Goal: Information Seeking & Learning: Learn about a topic

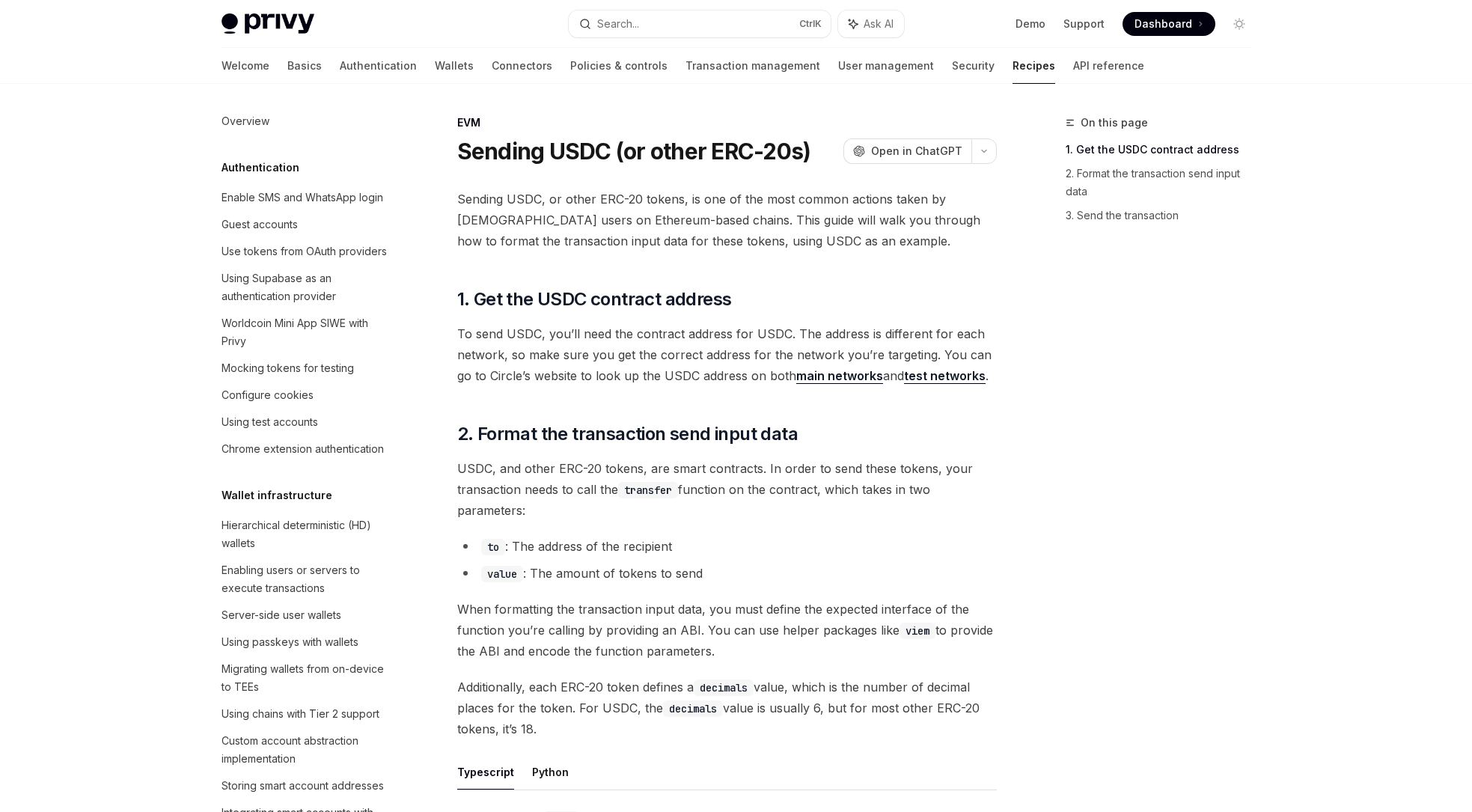
scroll to position [1945, 0]
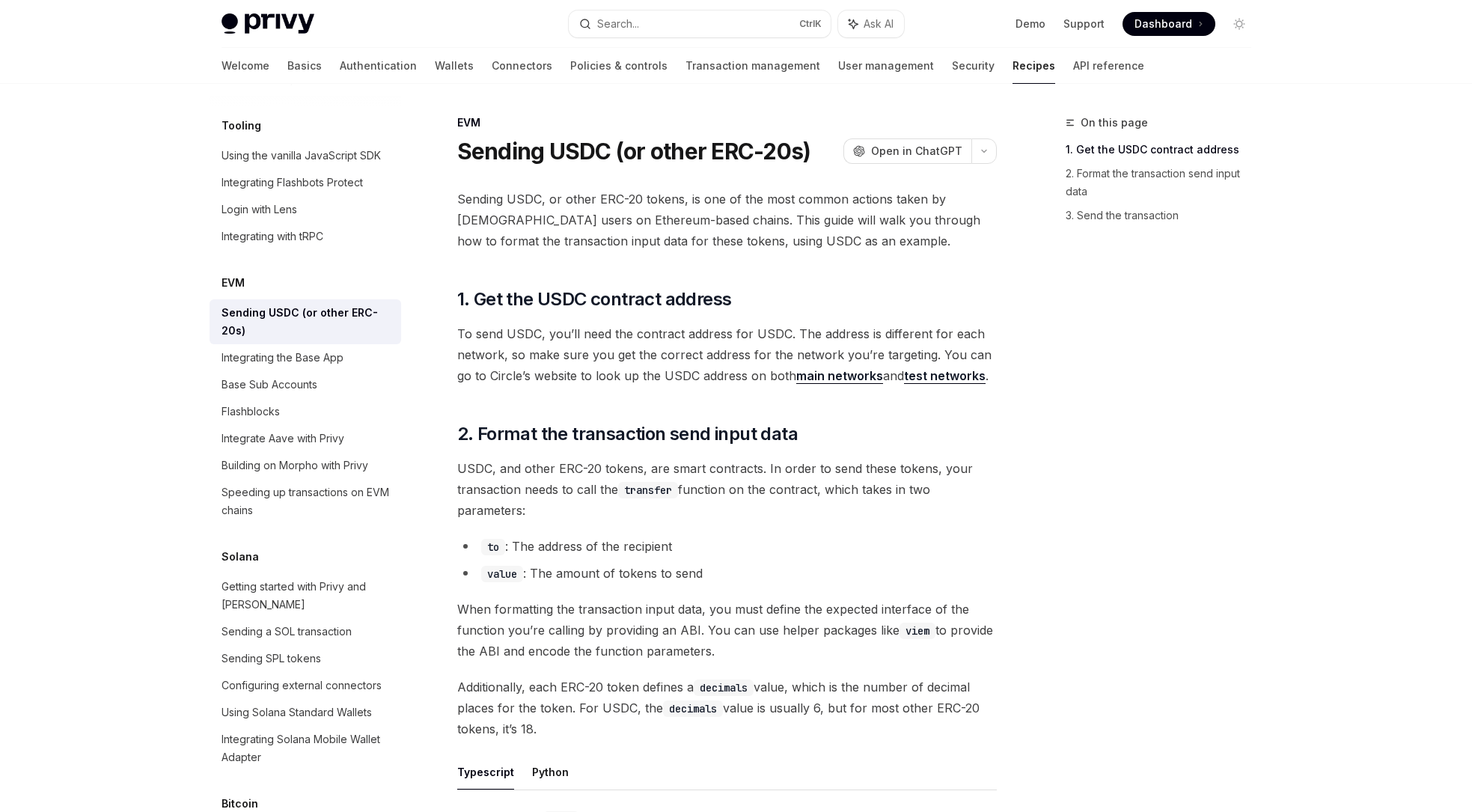
click at [1301, 79] on div at bounding box center [736, 41] width 1472 height 84
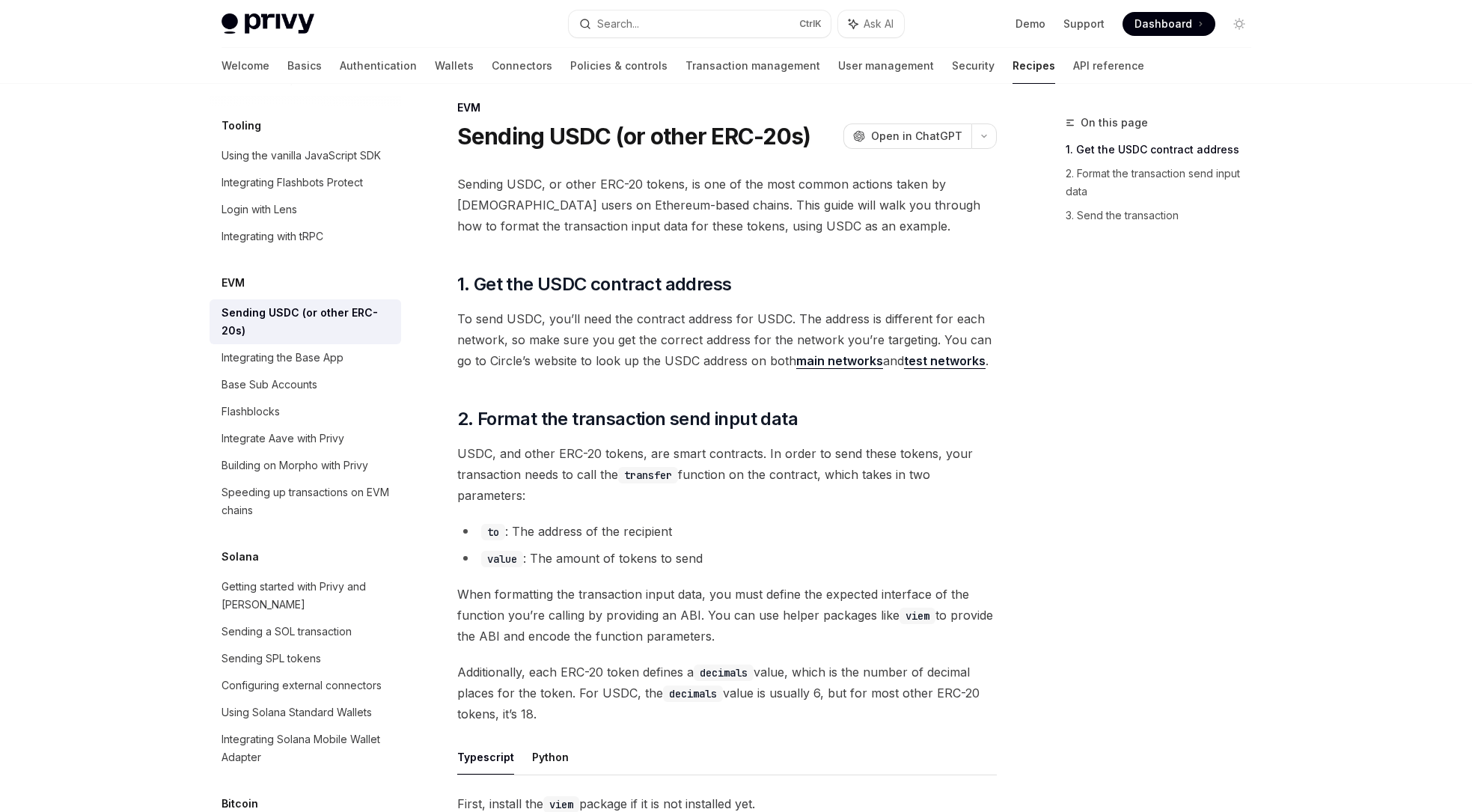
scroll to position [0, 0]
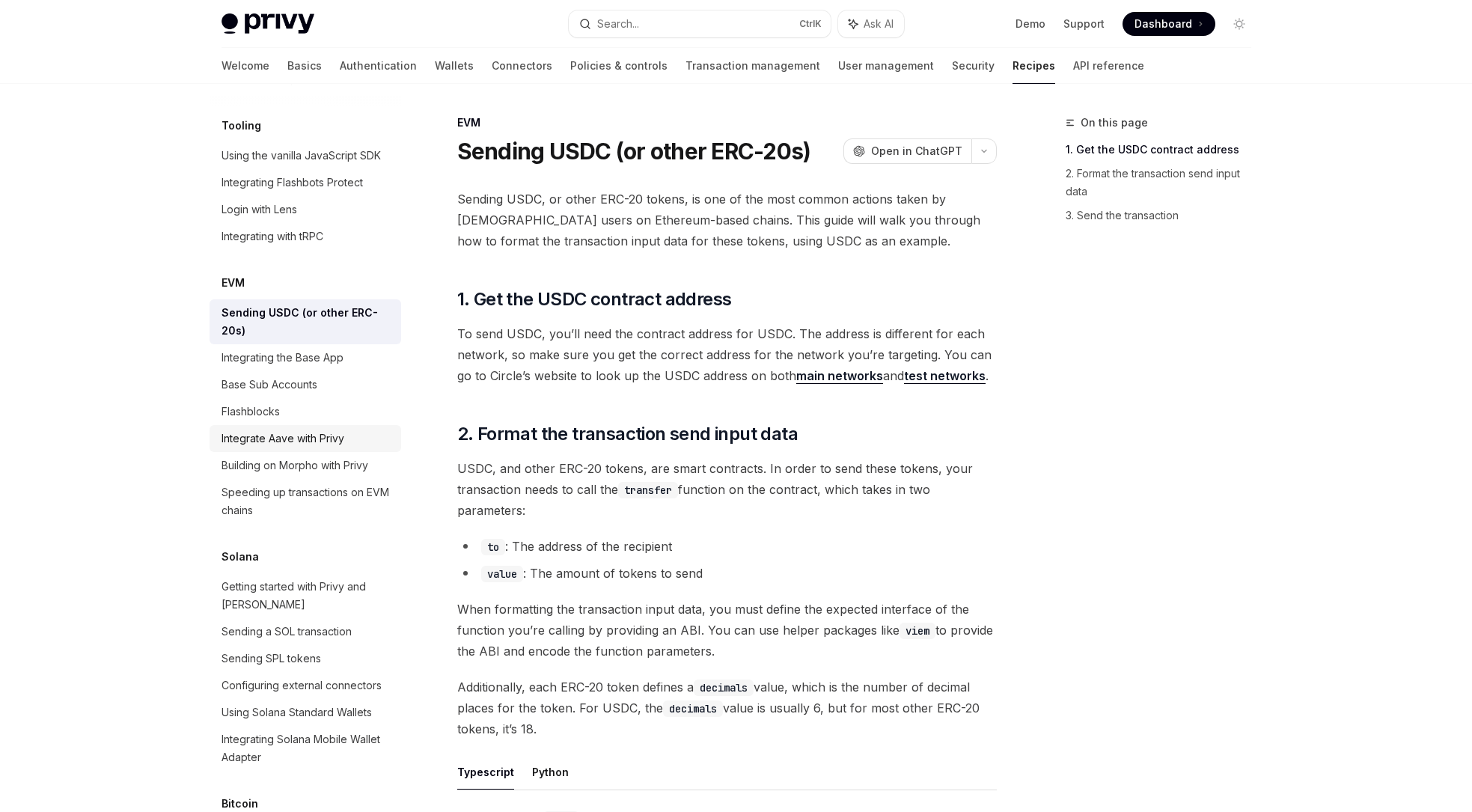
click at [258, 447] on div "Integrate Aave with Privy" at bounding box center [282, 438] width 123 height 18
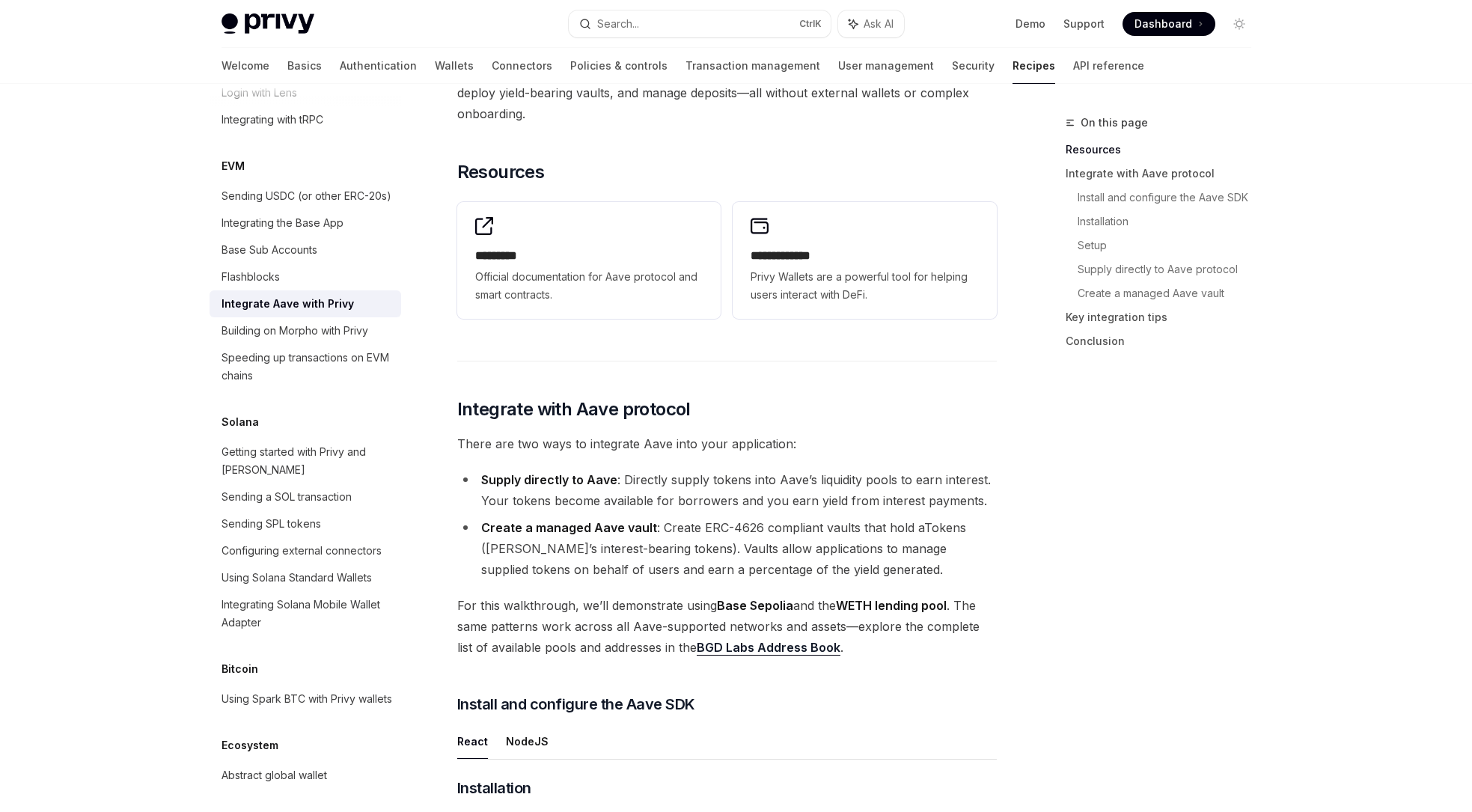
scroll to position [150, 0]
click at [341, 340] on div "Building on Morpho with Privy" at bounding box center [295, 330] width 147 height 18
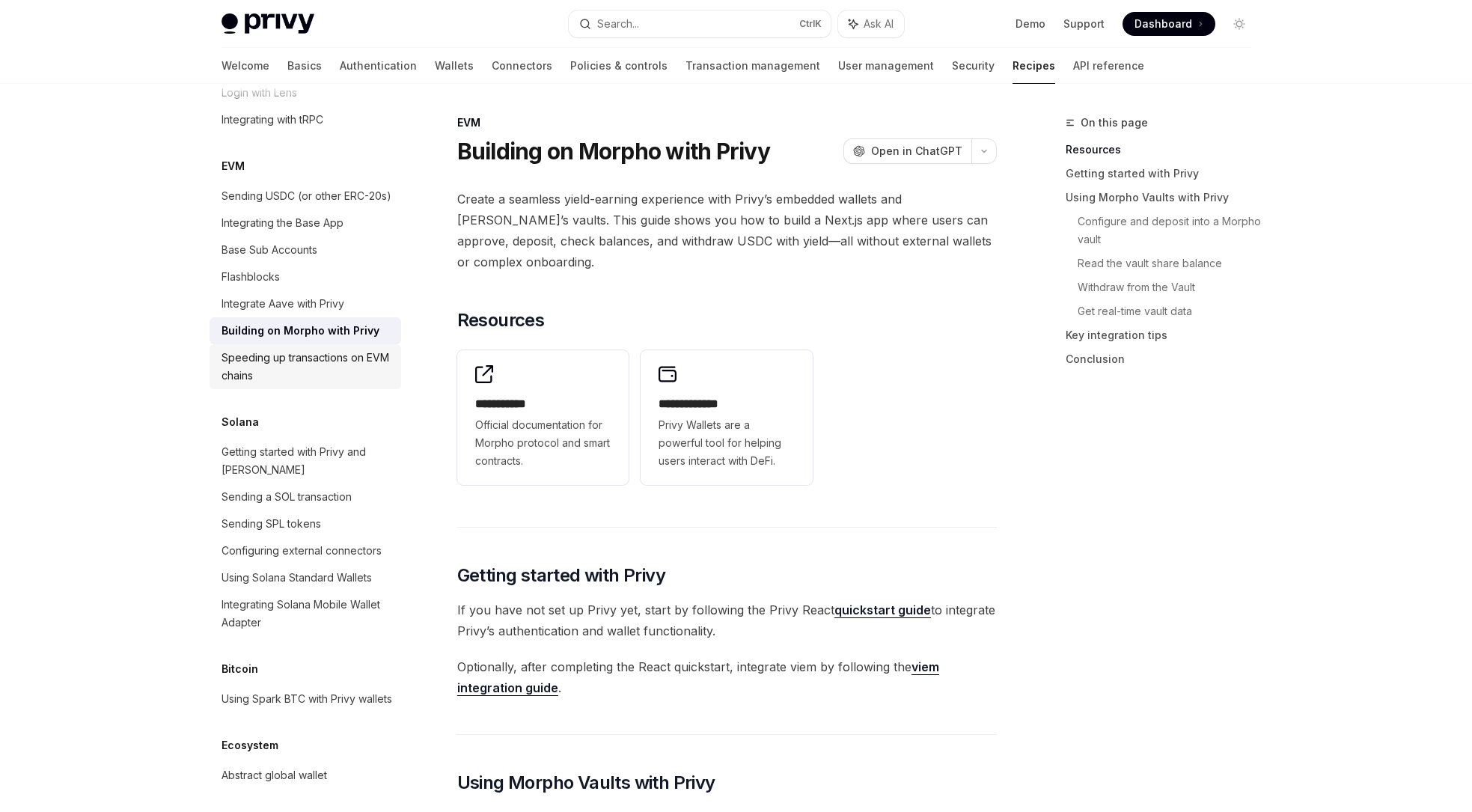
click at [331, 384] on div "Speeding up transactions on EVM chains" at bounding box center [307, 367] width 171 height 35
type textarea "*"
